Goal: Information Seeking & Learning: Check status

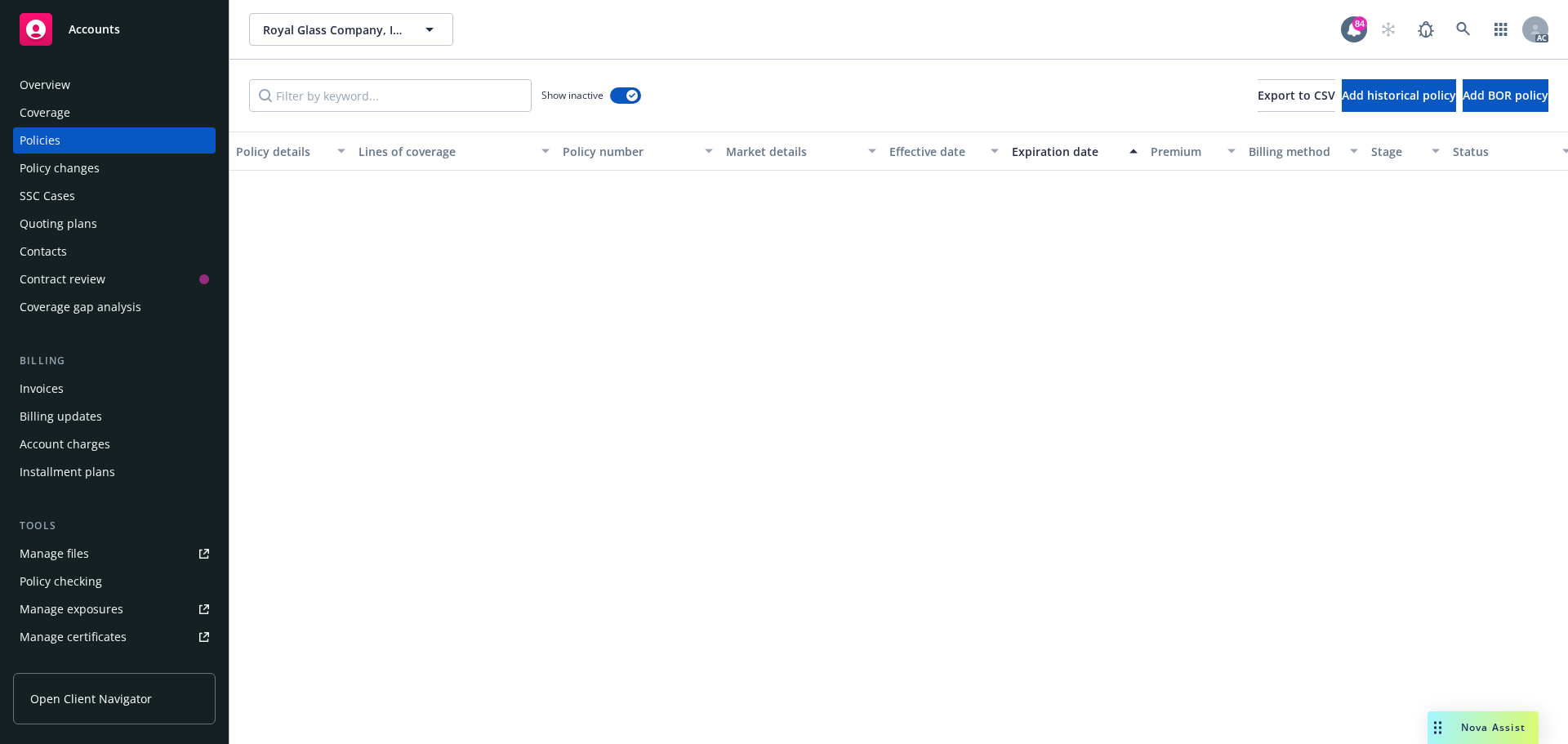
scroll to position [2205, 0]
